Goal: Task Accomplishment & Management: Manage account settings

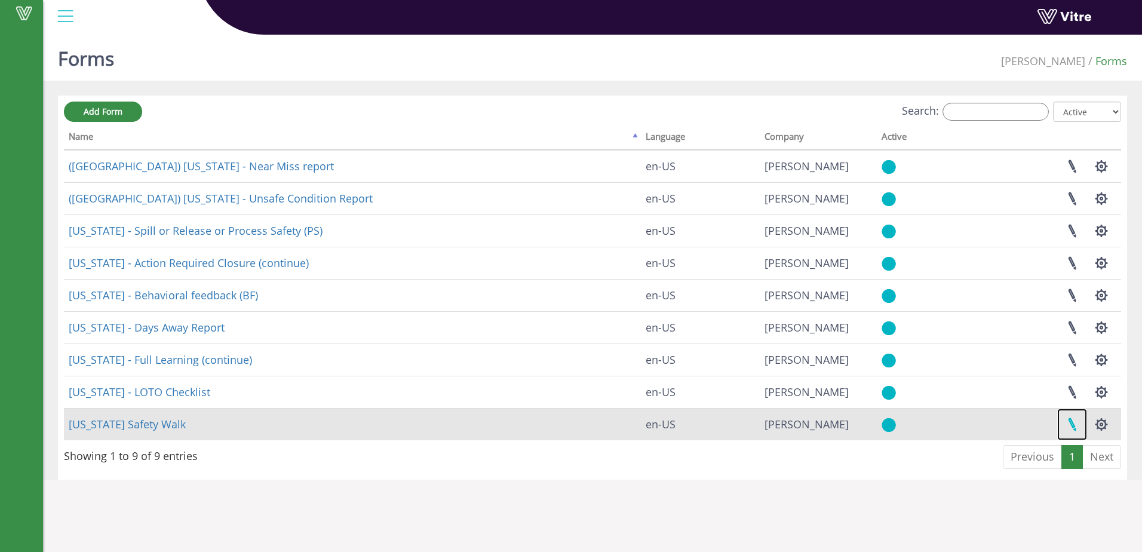
click at [1076, 420] on link at bounding box center [1072, 425] width 30 height 32
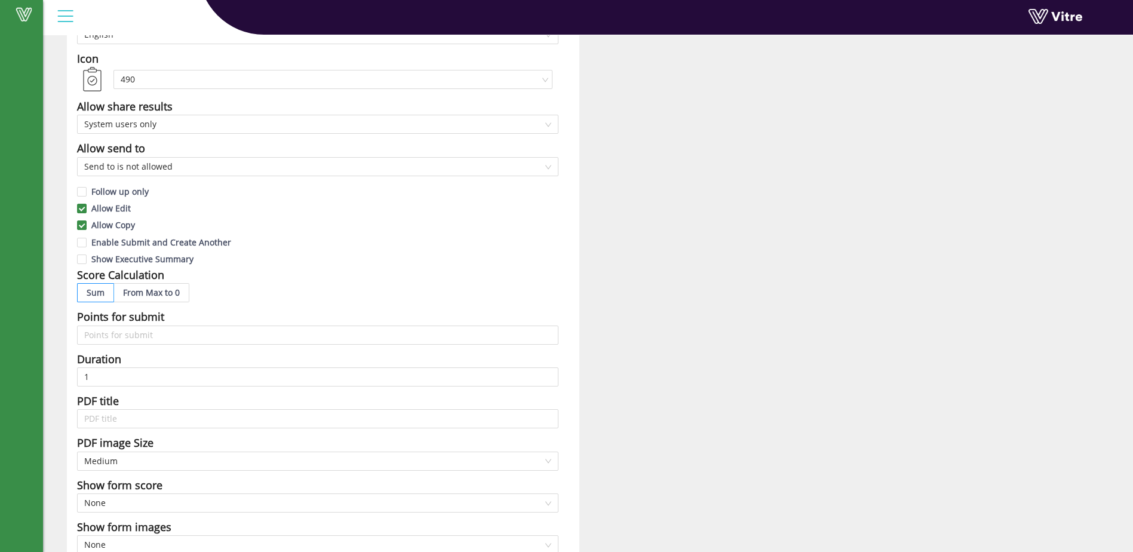
scroll to position [179, 0]
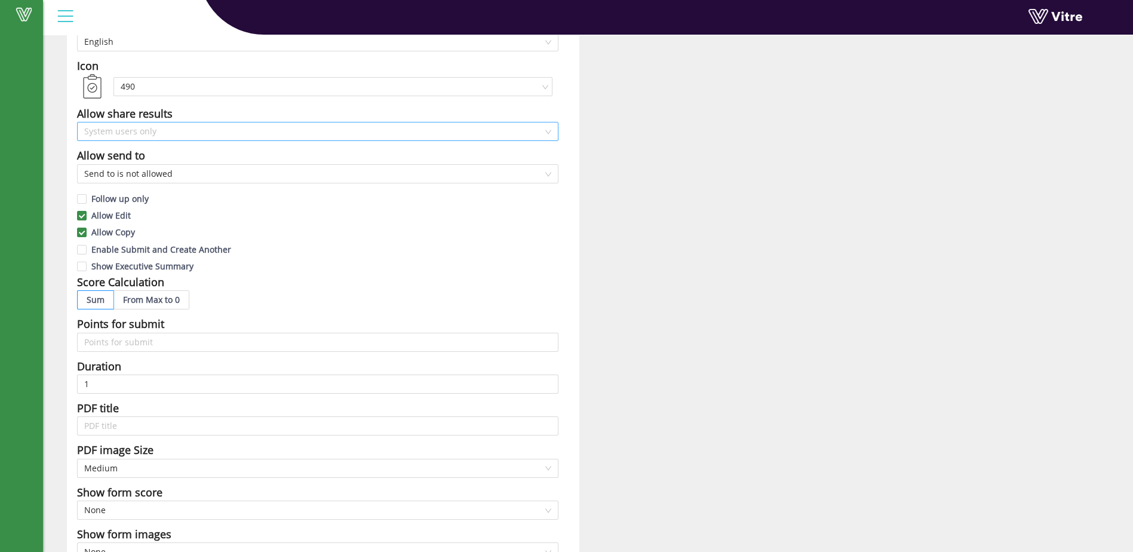
click at [157, 133] on span "System users only" at bounding box center [317, 131] width 467 height 18
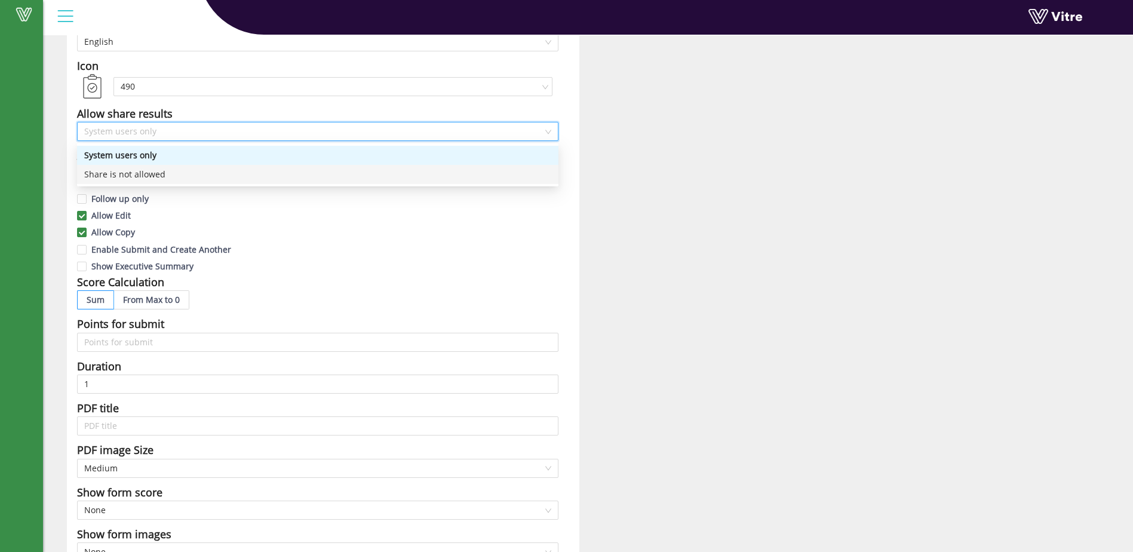
click at [319, 225] on div "Allow Copy" at bounding box center [317, 231] width 481 height 17
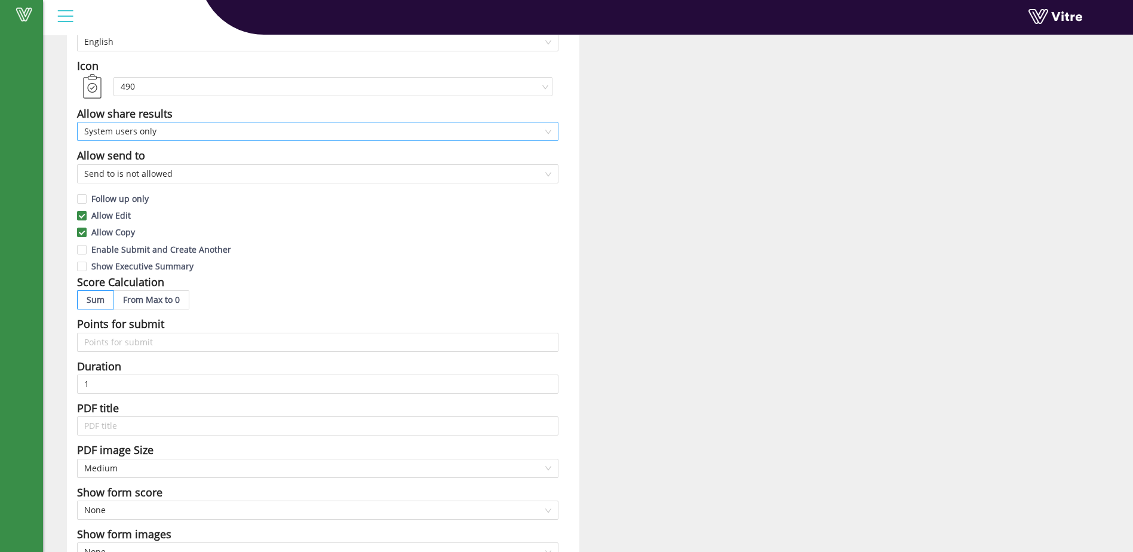
click at [551, 129] on div "System users only" at bounding box center [317, 131] width 481 height 19
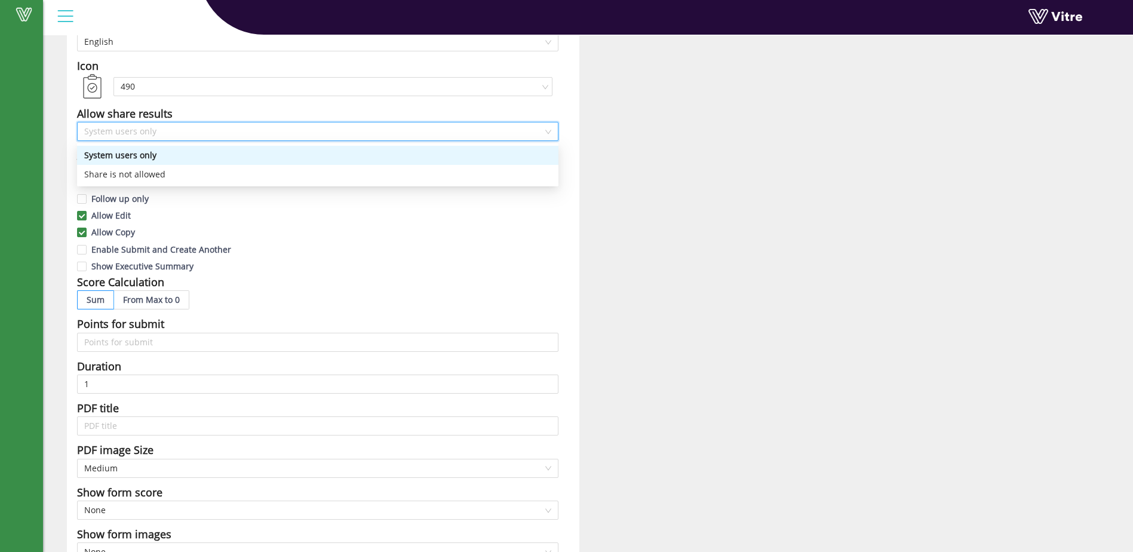
drag, startPoint x: 554, startPoint y: 271, endPoint x: 548, endPoint y: 259, distance: 13.1
click at [552, 271] on div "Show Executive Summary" at bounding box center [317, 265] width 481 height 17
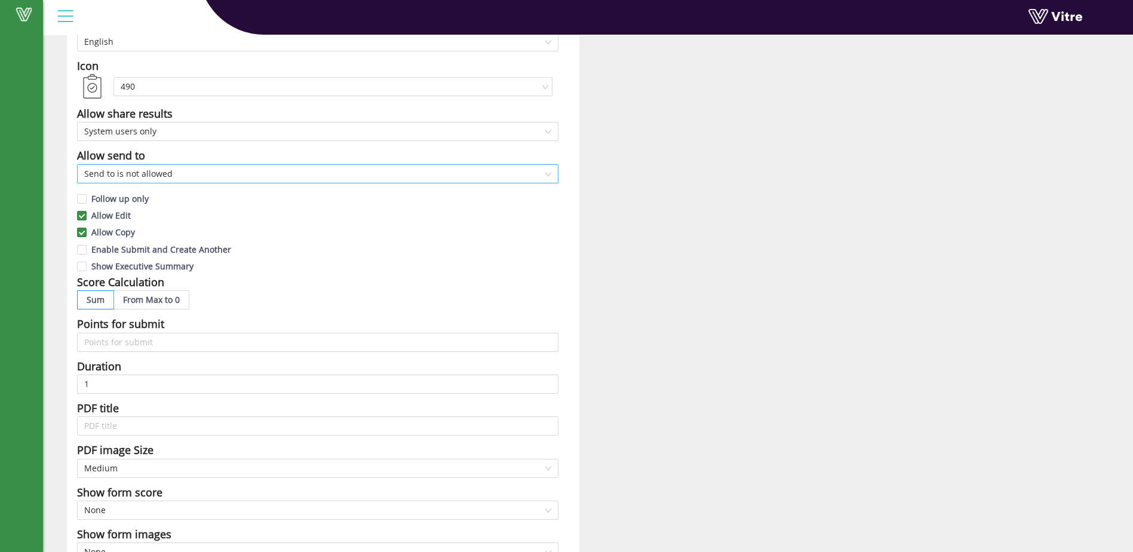
click at [548, 174] on span "Send to is not allowed" at bounding box center [317, 174] width 467 height 18
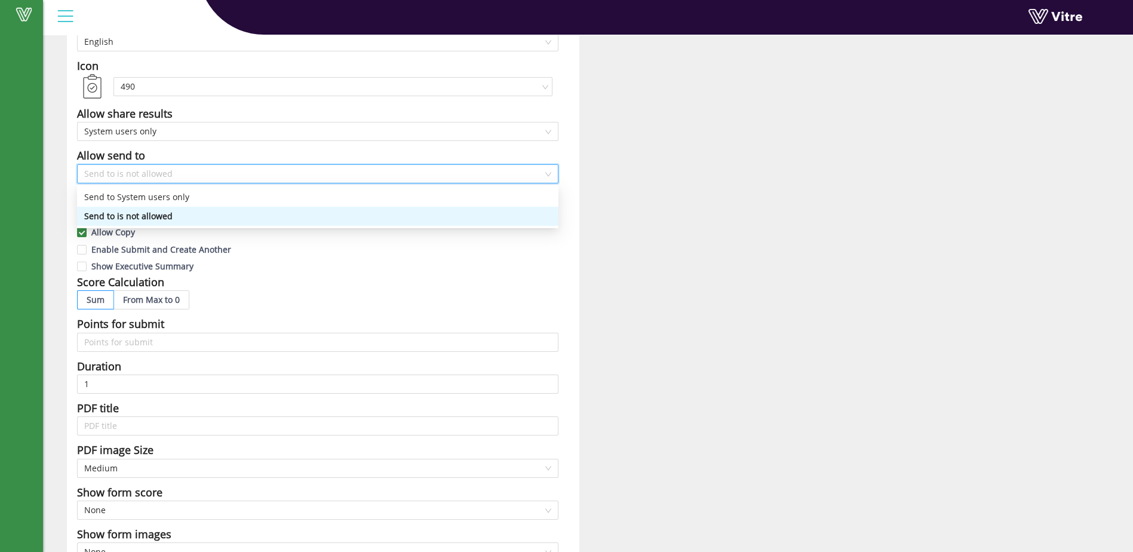
click at [538, 269] on div "Show Executive Summary" at bounding box center [317, 265] width 481 height 17
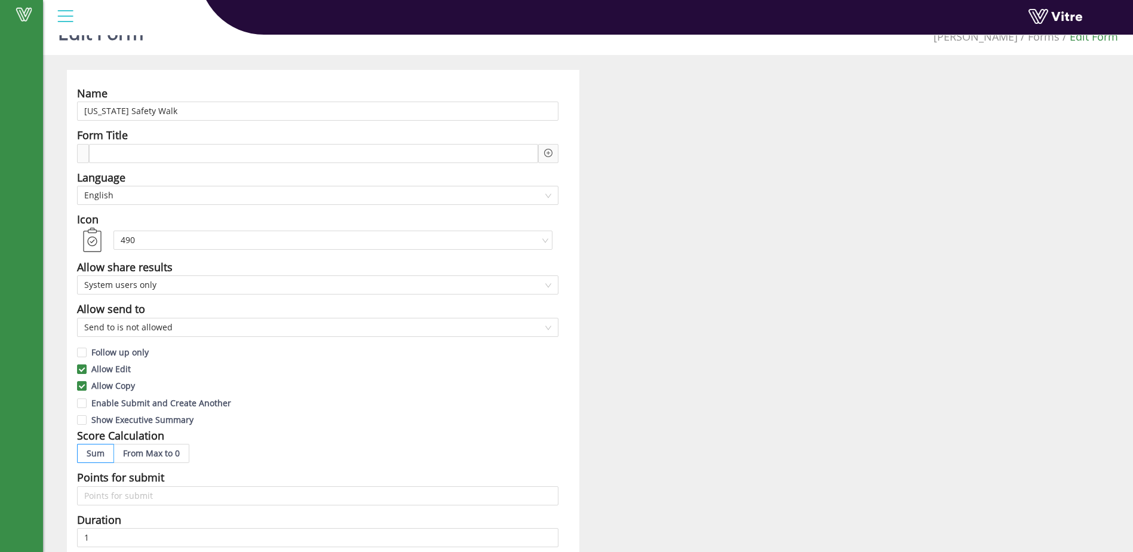
scroll to position [0, 0]
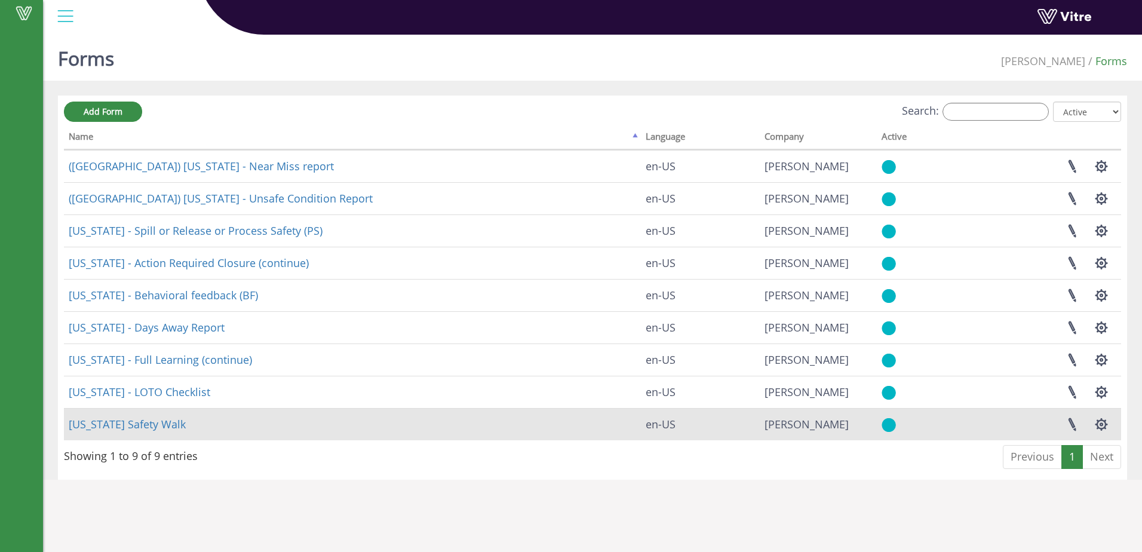
click at [198, 424] on td "Georgia Safety Walk" at bounding box center [352, 424] width 577 height 32
click at [203, 419] on td "Georgia Safety Walk" at bounding box center [352, 424] width 577 height 32
click at [149, 422] on link "Georgia Safety Walk" at bounding box center [127, 424] width 117 height 14
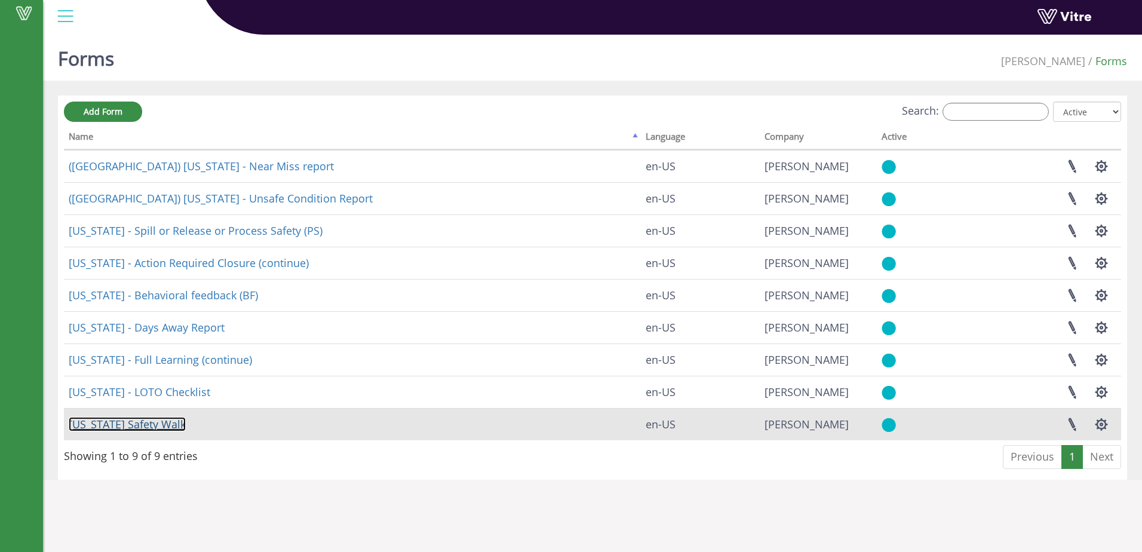
click at [149, 422] on link "Georgia Safety Walk" at bounding box center [127, 424] width 117 height 14
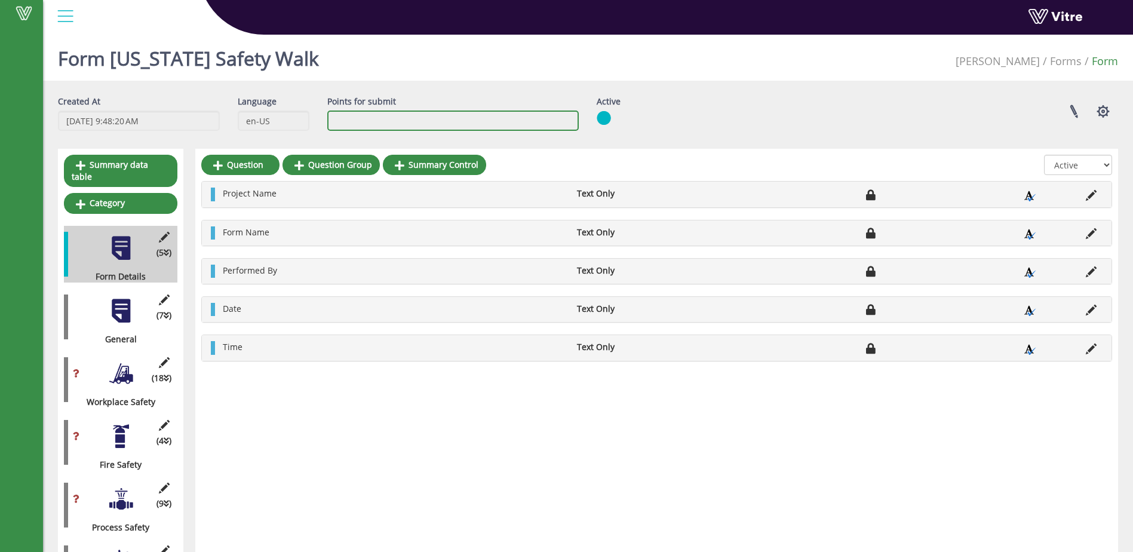
click at [369, 116] on input "Points for submit" at bounding box center [452, 120] width 251 height 20
click at [370, 124] on input "Points for submit" at bounding box center [452, 120] width 251 height 20
click at [375, 63] on div "Form Georgia Safety Walk Adama Forms Form" at bounding box center [588, 55] width 1090 height 51
click at [1104, 109] on button "button" at bounding box center [1103, 112] width 30 height 32
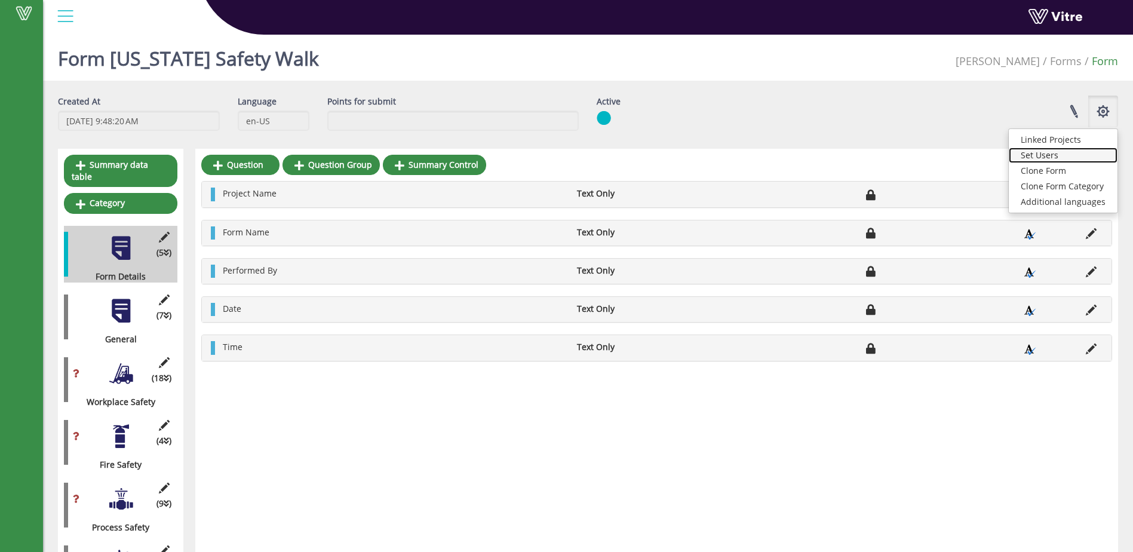
click at [1056, 157] on link "Set Users" at bounding box center [1063, 156] width 109 height 16
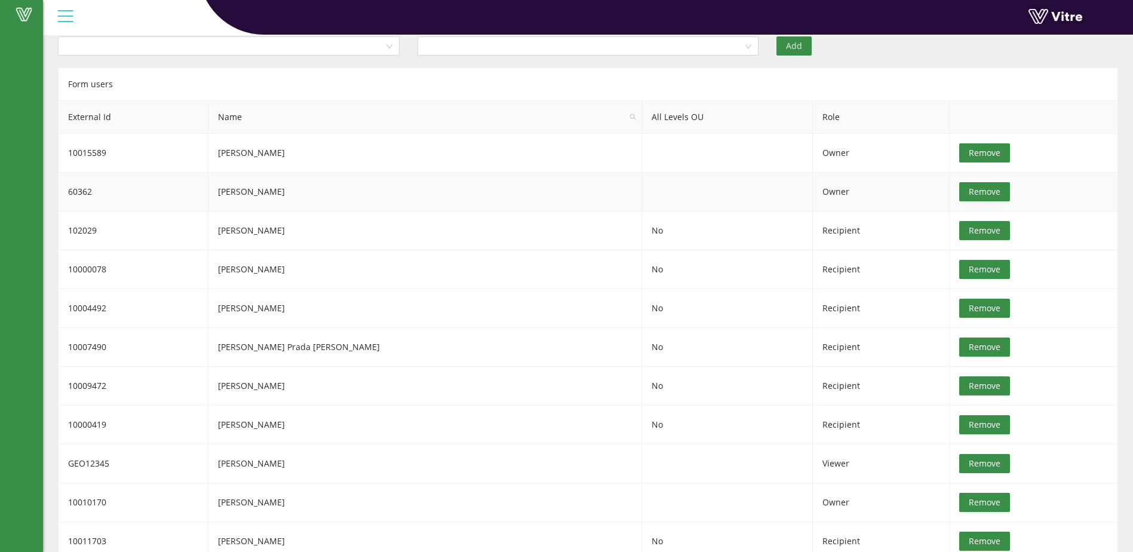
scroll to position [85, 0]
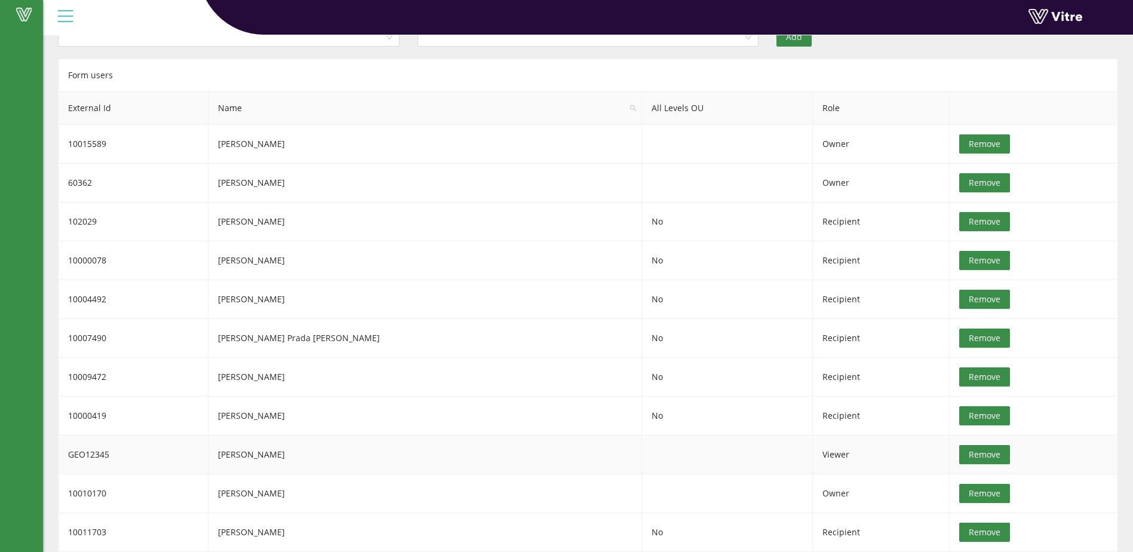
click at [822, 453] on span "Viewer" at bounding box center [835, 454] width 27 height 11
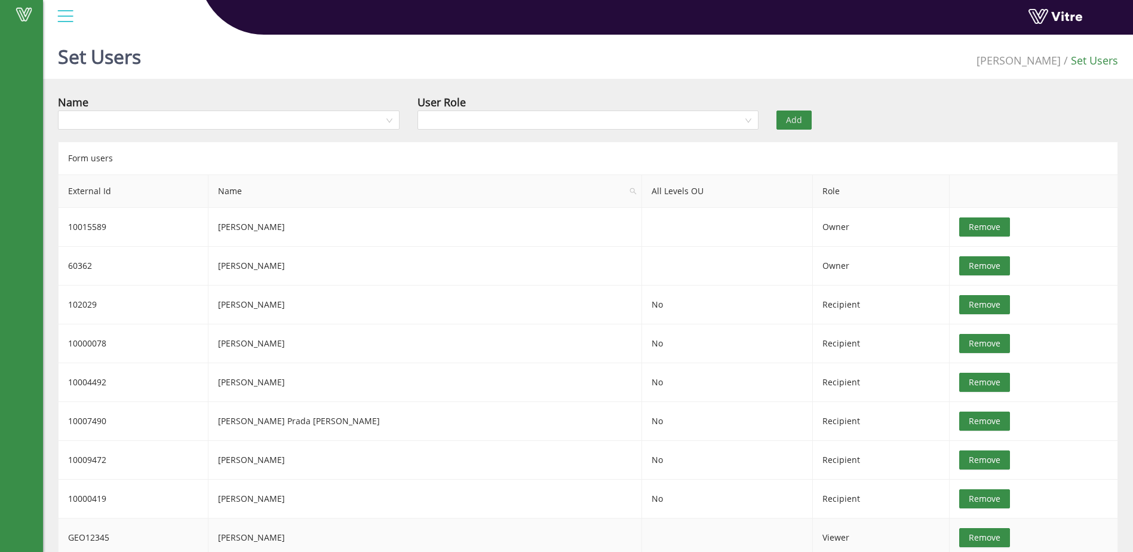
scroll to position [0, 0]
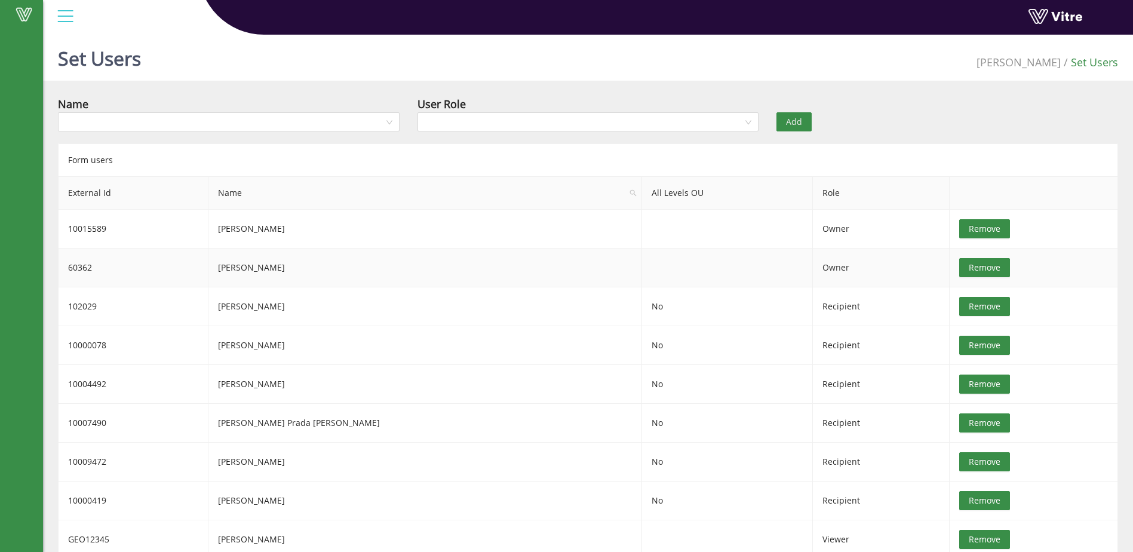
click at [822, 271] on span "Owner" at bounding box center [835, 267] width 27 height 11
click at [969, 268] on span "Remove" at bounding box center [985, 267] width 32 height 13
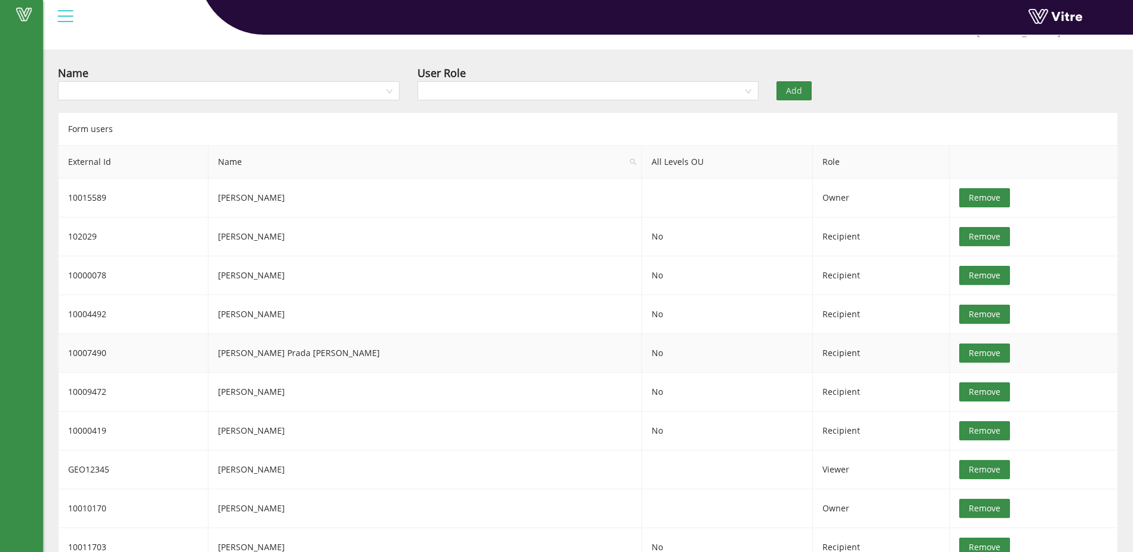
scroll to position [46, 0]
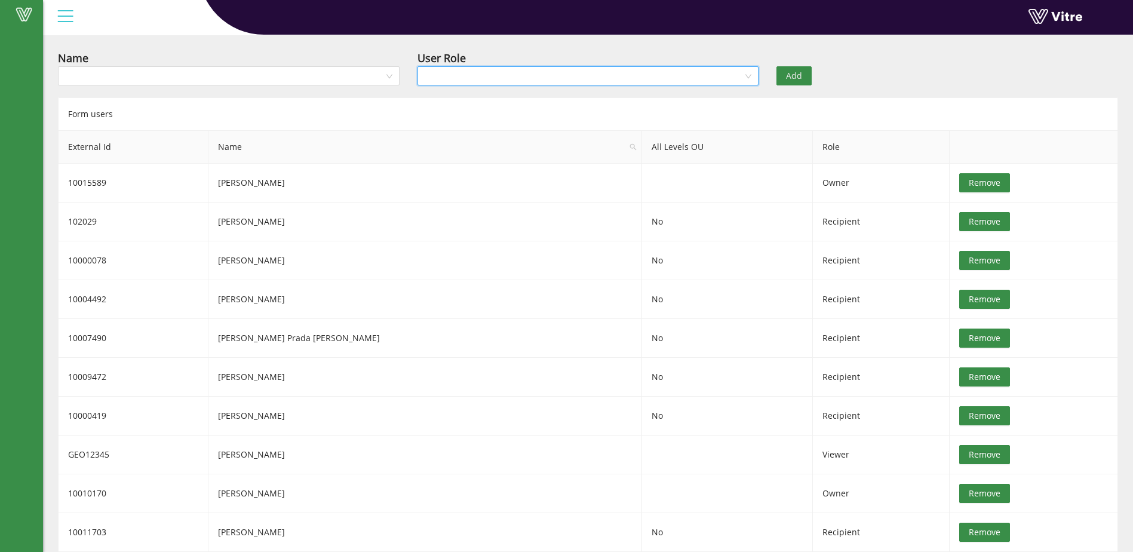
click at [459, 71] on input "search" at bounding box center [584, 76] width 319 height 18
click at [152, 73] on input "search" at bounding box center [224, 76] width 319 height 18
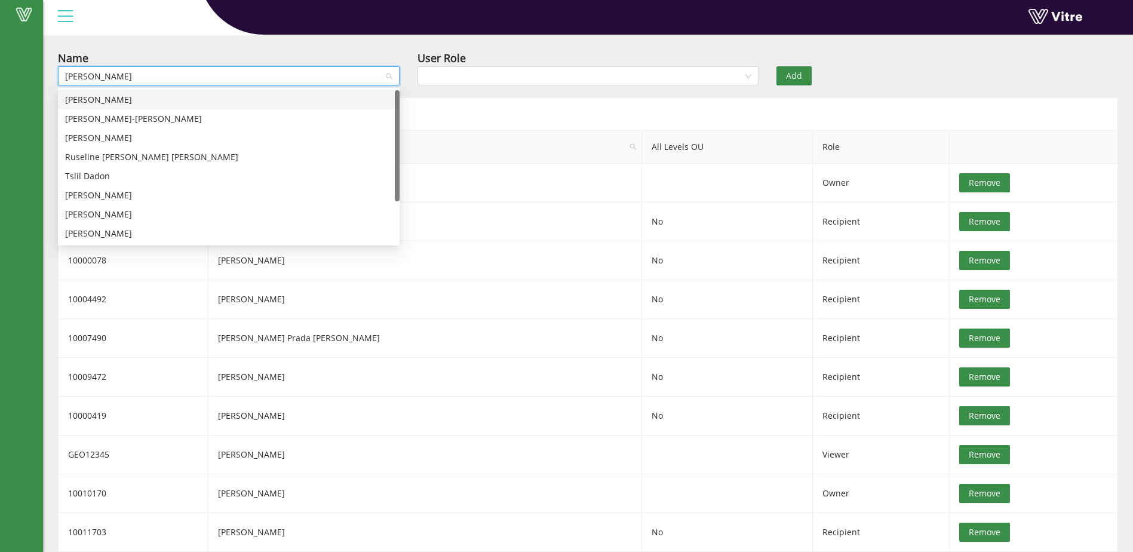
type input "[PERSON_NAME]"
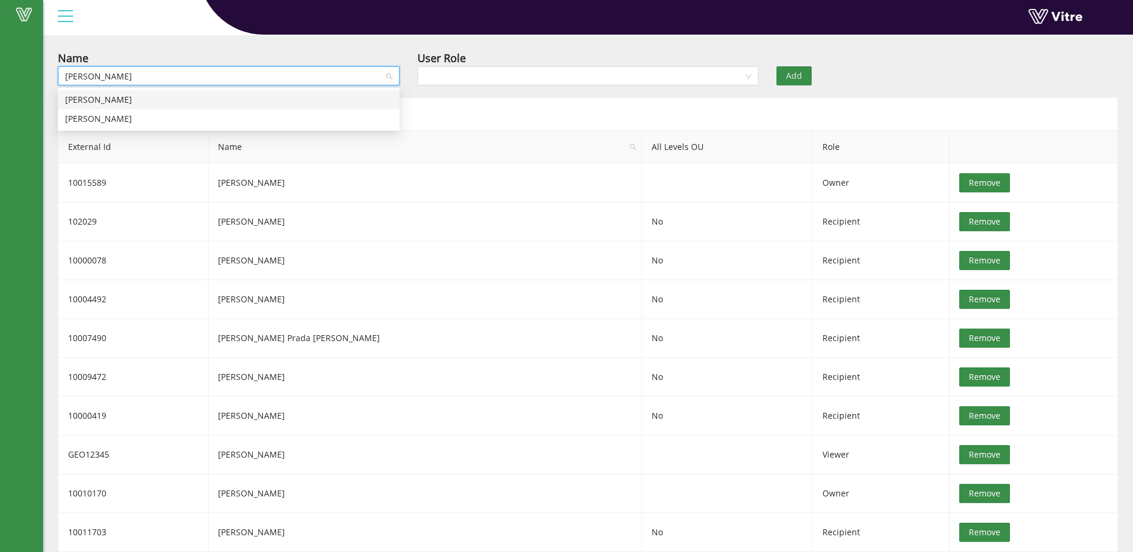
click at [148, 100] on div "[PERSON_NAME]" at bounding box center [228, 99] width 327 height 13
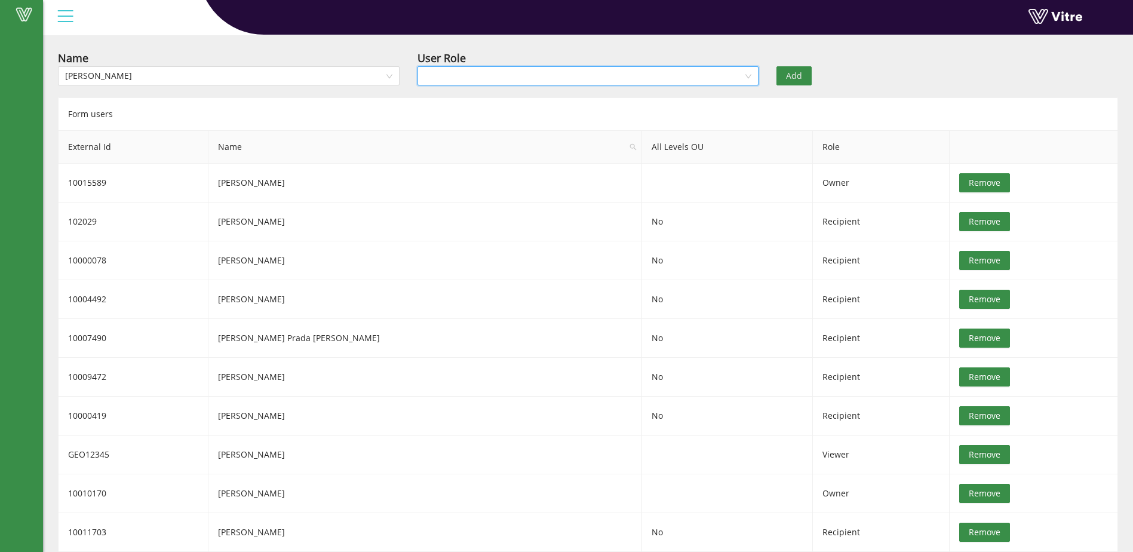
click at [429, 73] on input "search" at bounding box center [584, 76] width 319 height 18
click at [450, 121] on div "Recipient" at bounding box center [587, 118] width 327 height 13
click at [799, 73] on span "Add" at bounding box center [794, 75] width 16 height 13
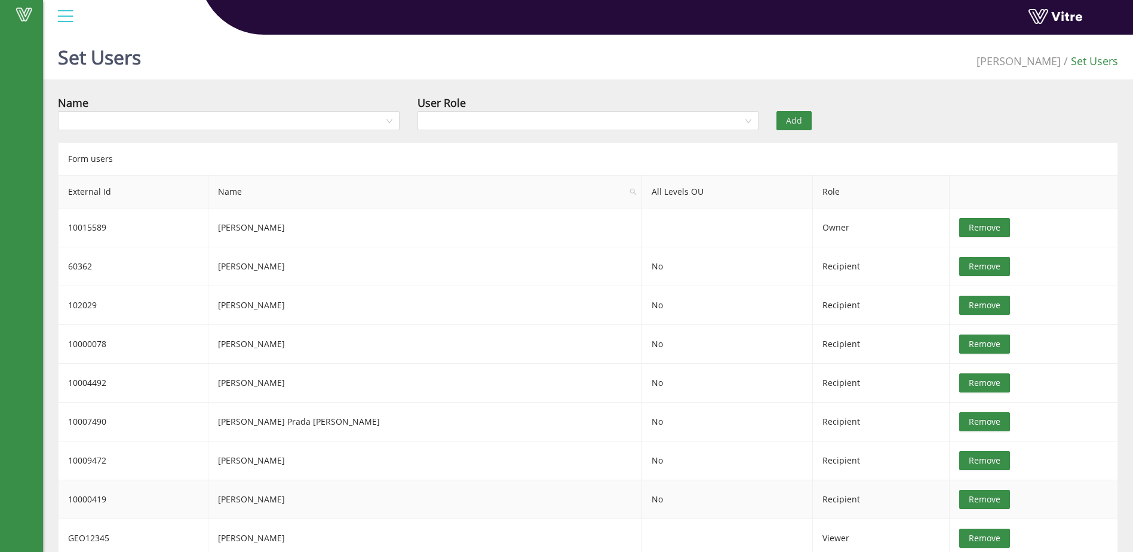
scroll to position [0, 0]
